Goal: Information Seeking & Learning: Check status

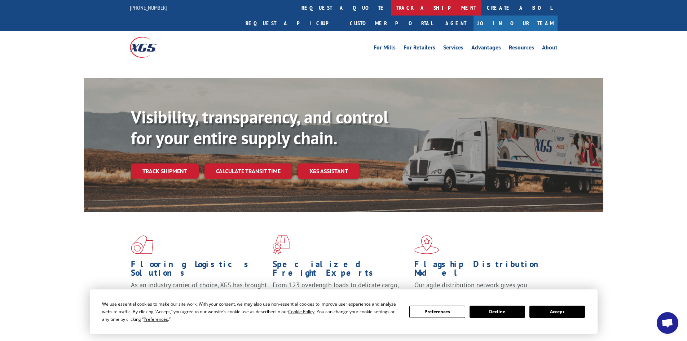
click at [391, 2] on link "track a shipment" at bounding box center [436, 8] width 91 height 16
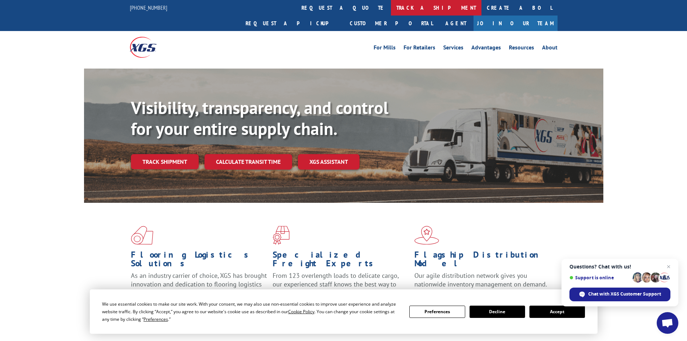
click at [391, 6] on link "track a shipment" at bounding box center [436, 8] width 91 height 16
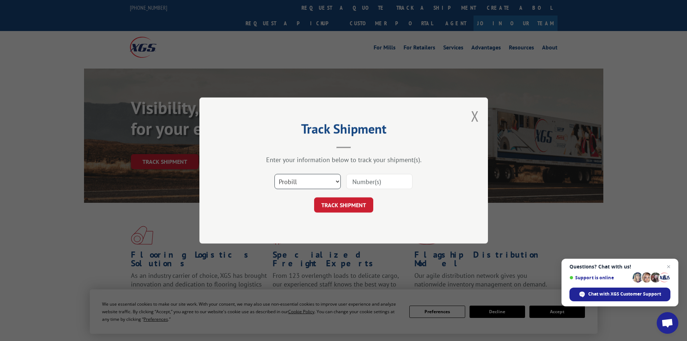
click at [310, 183] on select "Select category... Probill BOL PO" at bounding box center [308, 181] width 66 height 15
select select "bol"
click at [275, 174] on select "Select category... Probill BOL PO" at bounding box center [308, 181] width 66 height 15
click at [370, 180] on input at bounding box center [379, 181] width 66 height 15
click at [379, 184] on input at bounding box center [379, 181] width 66 height 15
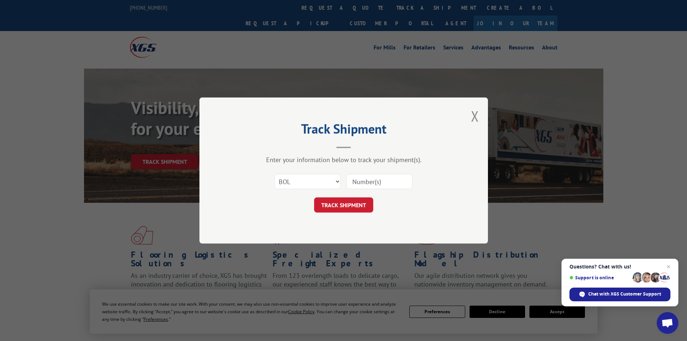
paste input "5120899"
type input "5120899"
drag, startPoint x: 346, startPoint y: 202, endPoint x: 349, endPoint y: 197, distance: 6.5
click at [346, 203] on button "TRACK SHIPMENT" at bounding box center [343, 204] width 59 height 15
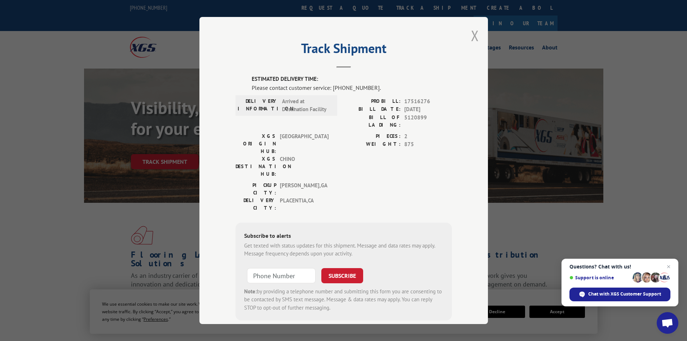
click at [475, 36] on button "Close modal" at bounding box center [475, 35] width 8 height 19
